Goal: Information Seeking & Learning: Understand process/instructions

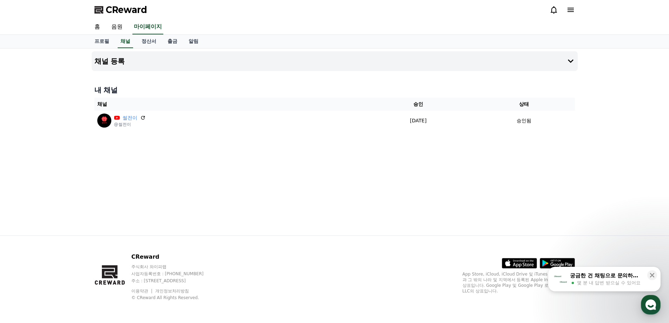
click at [120, 26] on link "음원" at bounding box center [117, 27] width 22 height 15
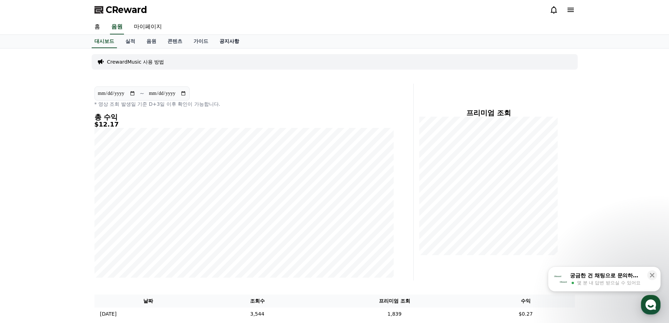
click at [224, 44] on link "공지사항" at bounding box center [229, 41] width 31 height 13
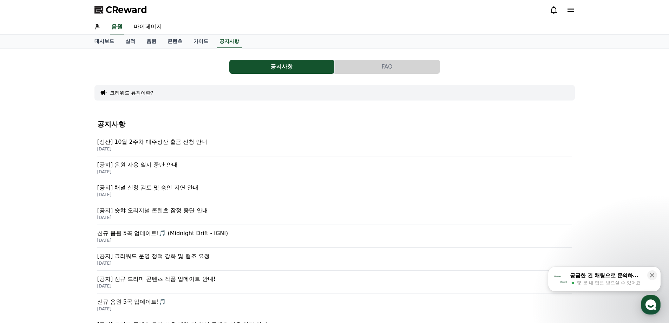
click at [184, 140] on p "[정산] 10월 2주차 매주정산 출금 신청 안내" at bounding box center [334, 142] width 475 height 8
